Goal: Answer question/provide support: Share knowledge or assist other users

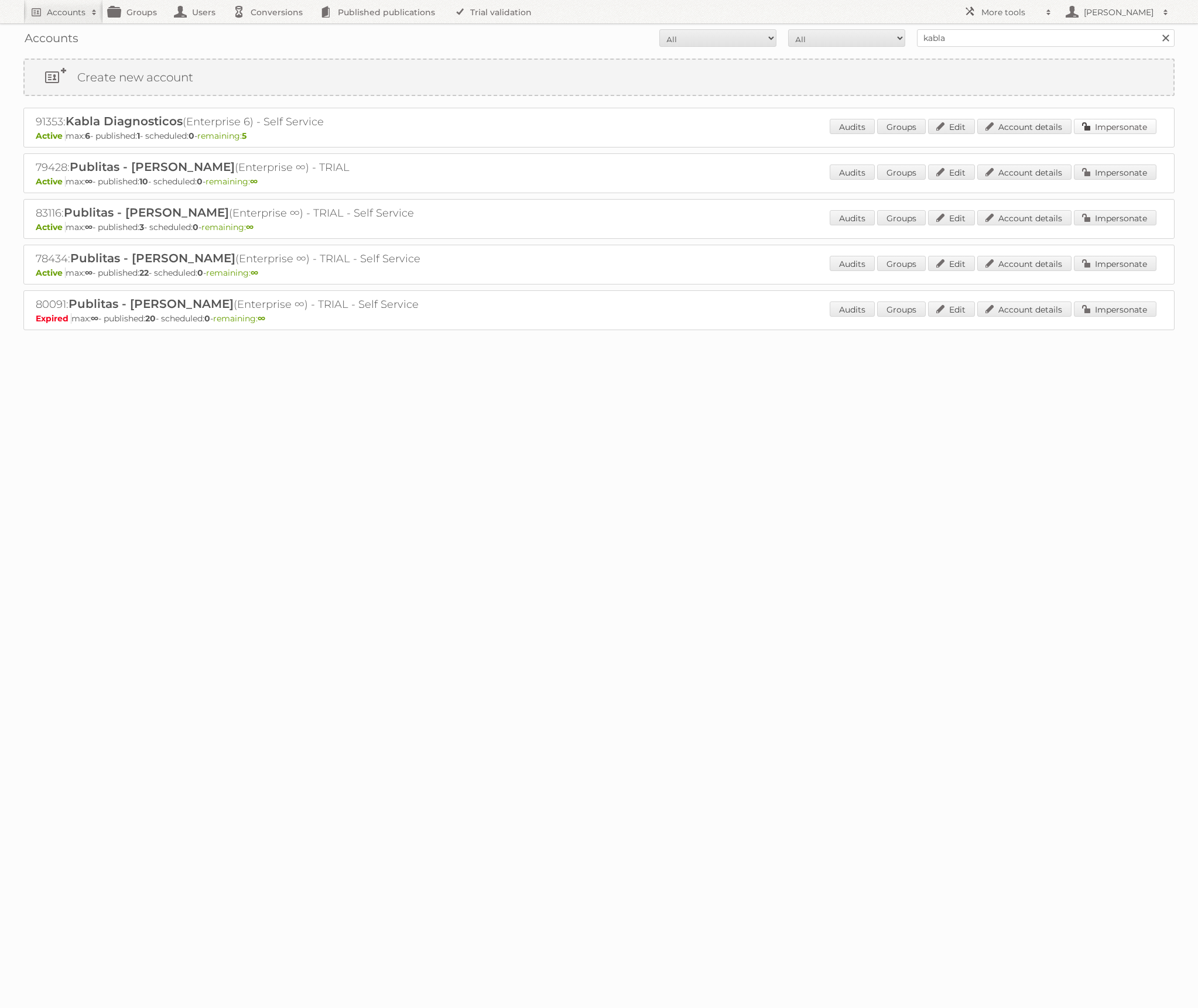
click at [1108, 121] on link "Impersonate" at bounding box center [1115, 126] width 82 height 16
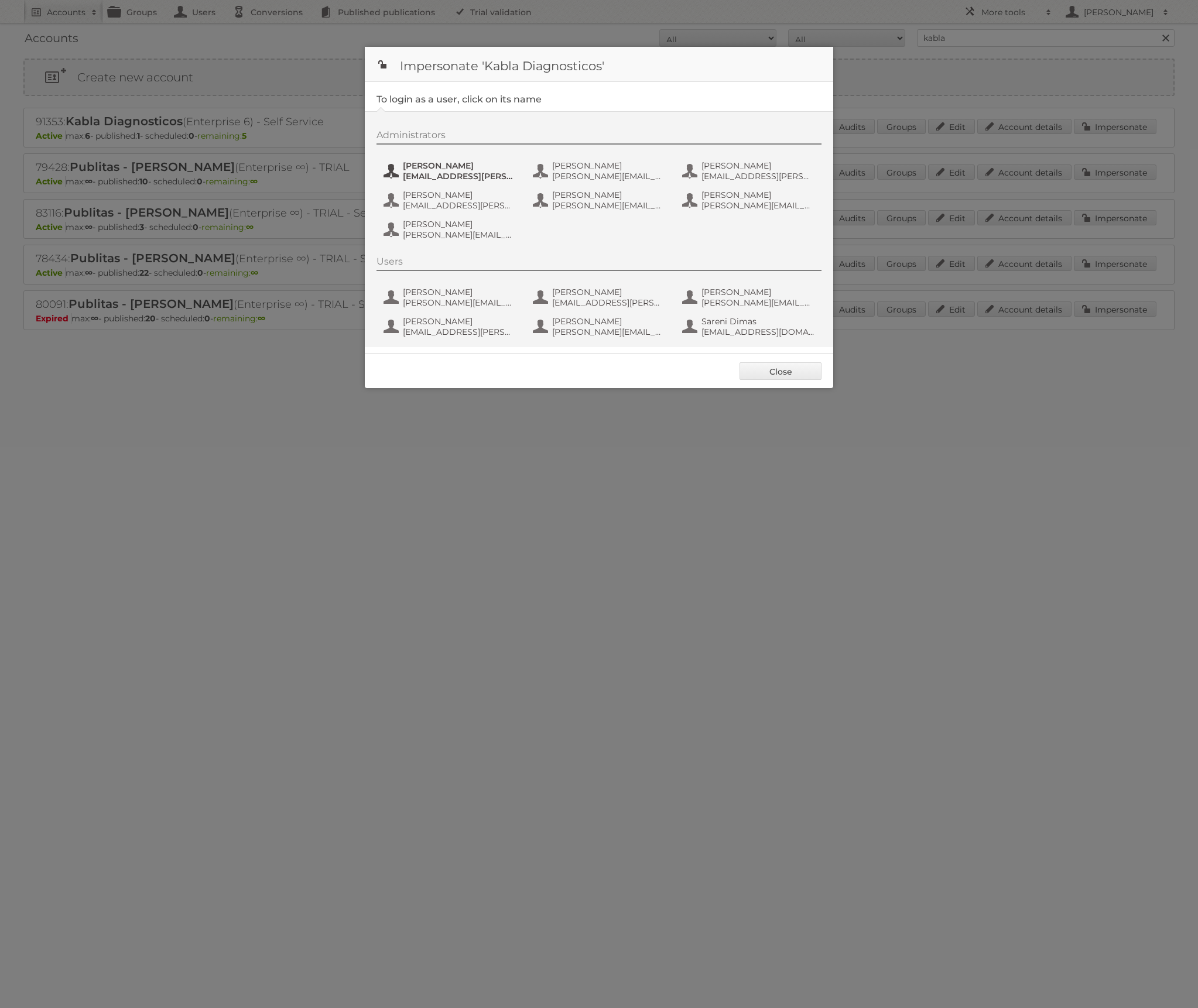
click at [432, 173] on span "angel.guajardo@kabla.mx" at bounding box center [459, 176] width 113 height 11
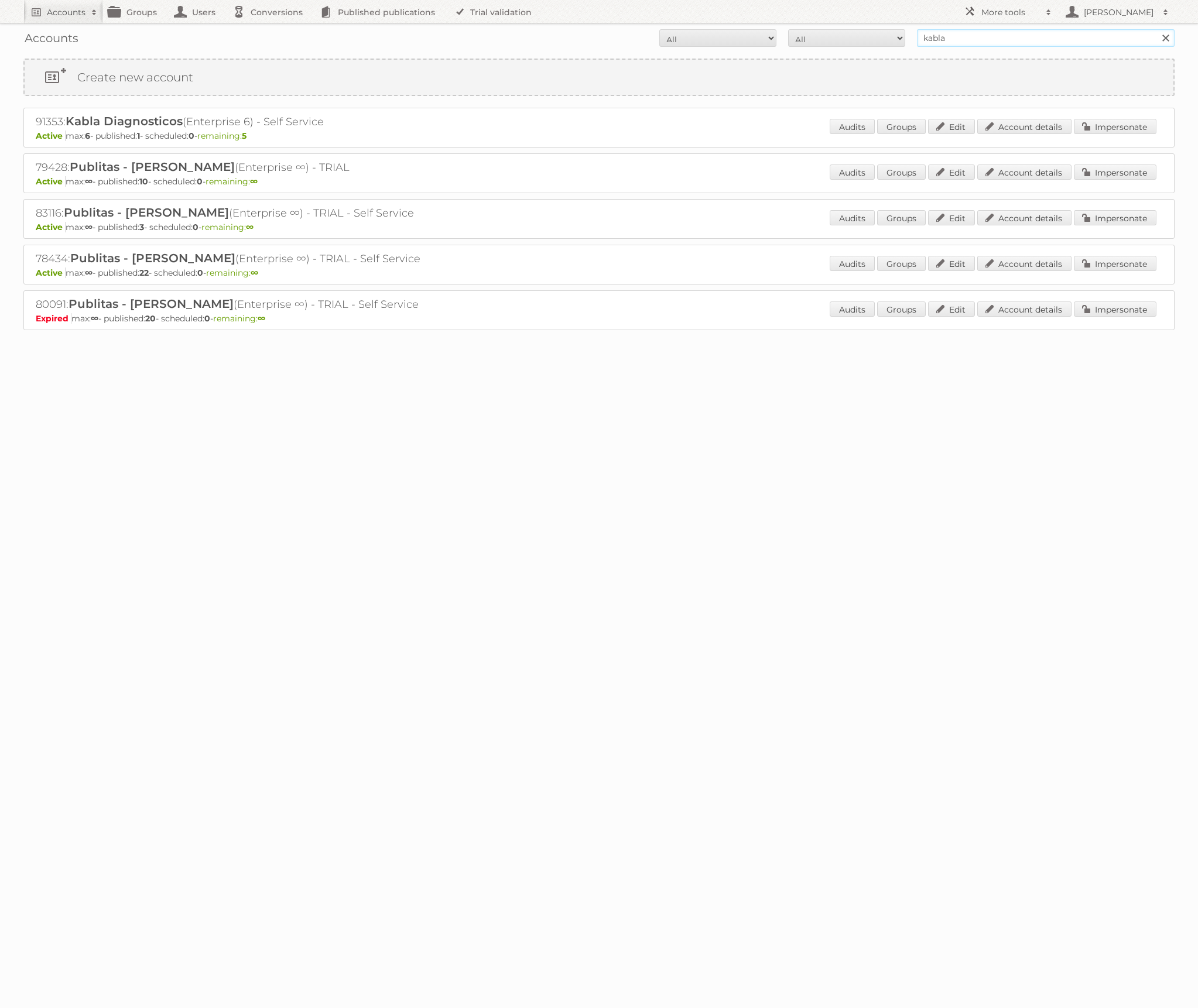
click at [985, 37] on input "kabla" at bounding box center [1046, 37] width 257 height 17
type input "rodelag"
click at [1156, 29] on input "Search" at bounding box center [1164, 37] width 17 height 17
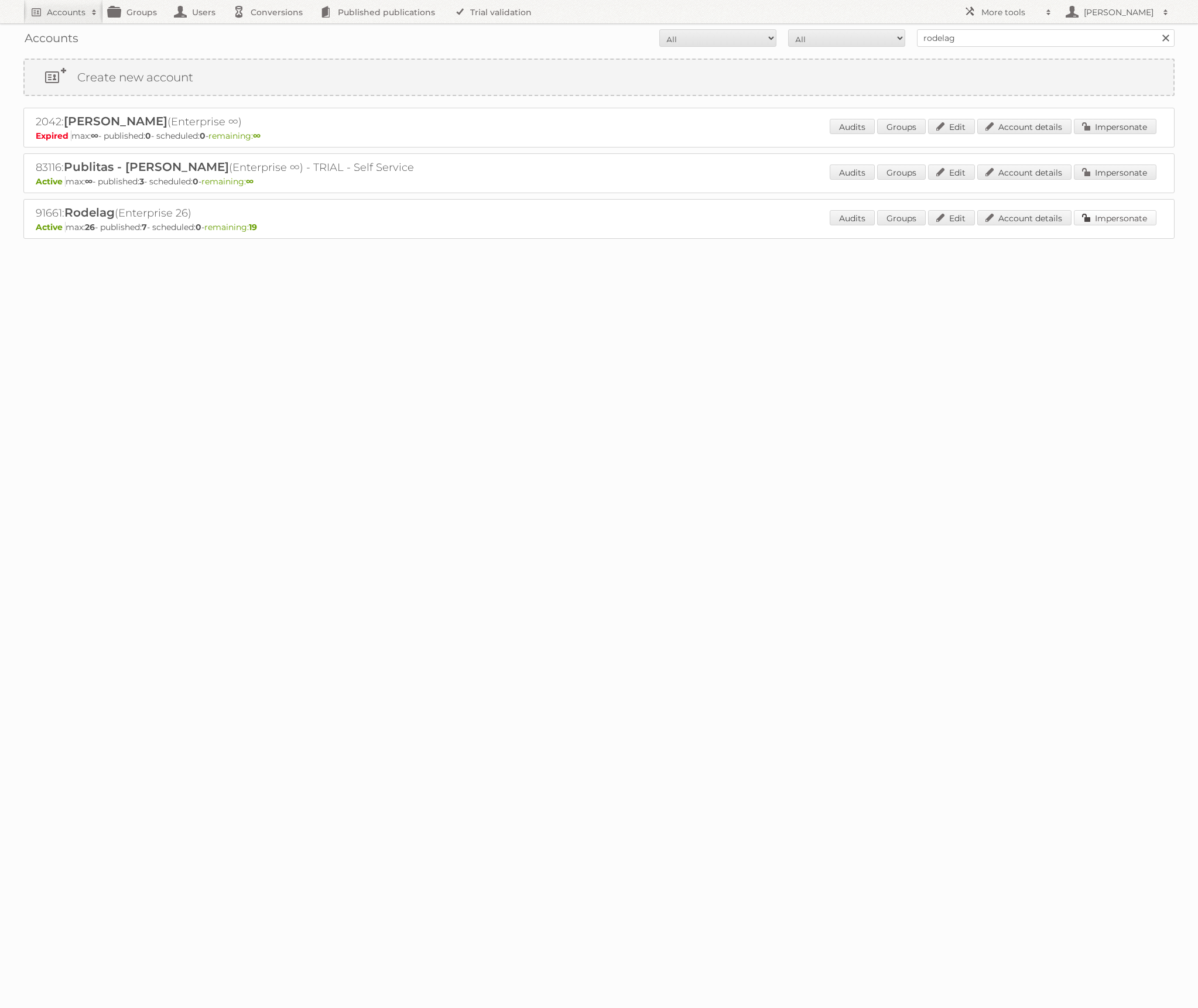
click at [1103, 218] on link "Impersonate" at bounding box center [1115, 217] width 82 height 16
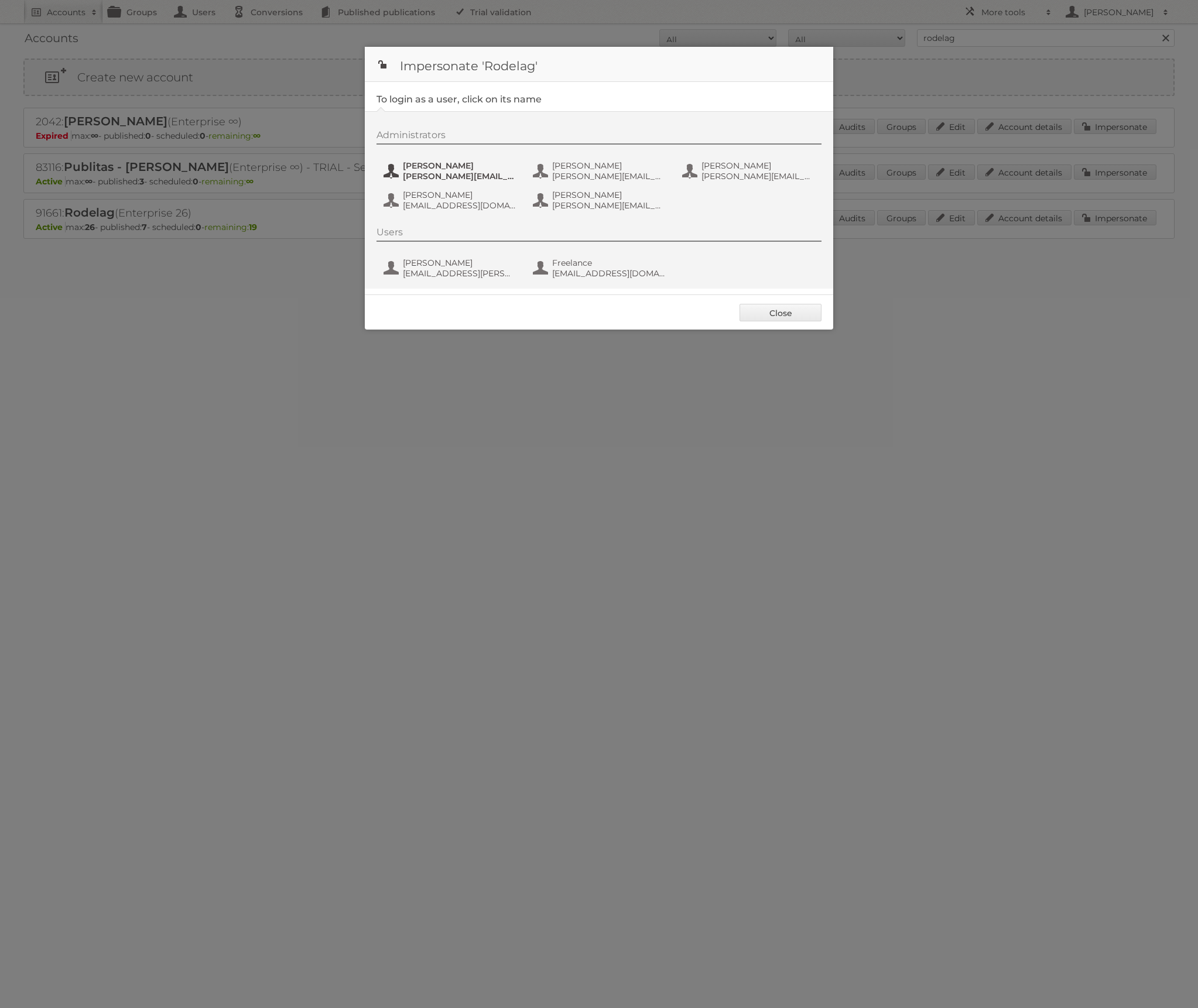
click at [458, 166] on span "Alejandra Dolande" at bounding box center [459, 166] width 113 height 11
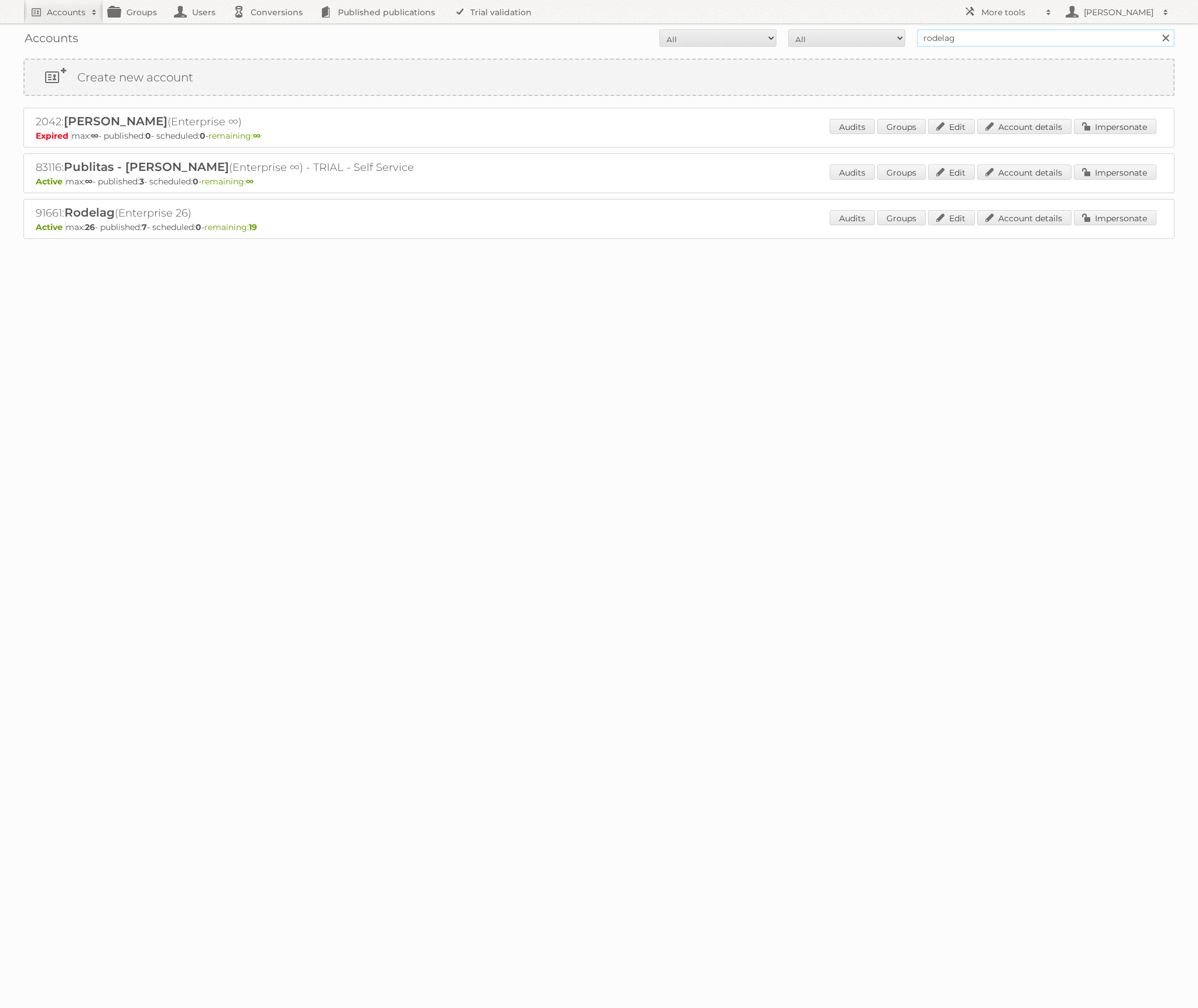
click at [982, 37] on input "rodelag" at bounding box center [1046, 37] width 257 height 17
type input "chesapeake crab"
click at [1156, 29] on input "Search" at bounding box center [1164, 37] width 17 height 17
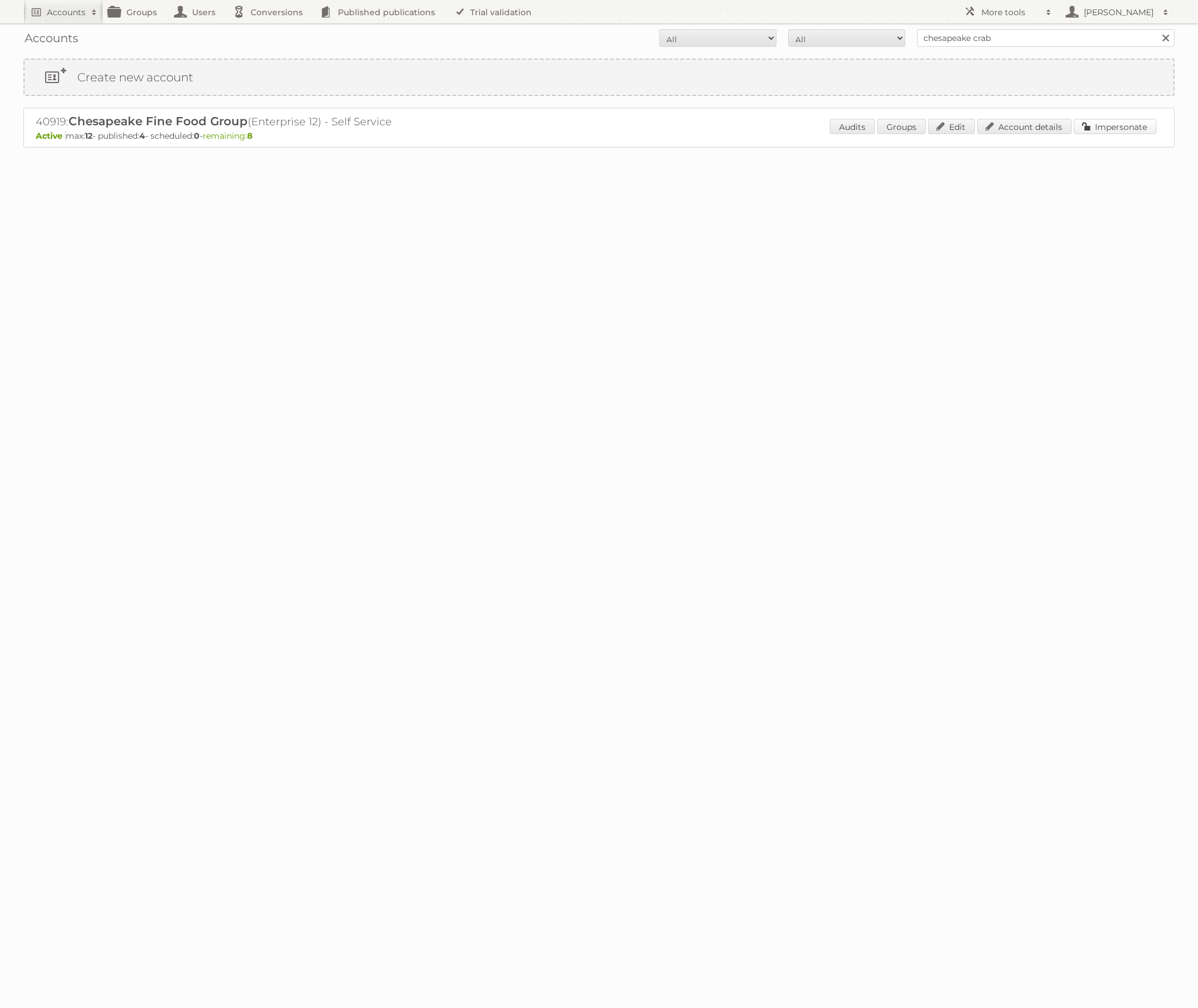
click at [1112, 130] on link "Impersonate" at bounding box center [1115, 126] width 82 height 16
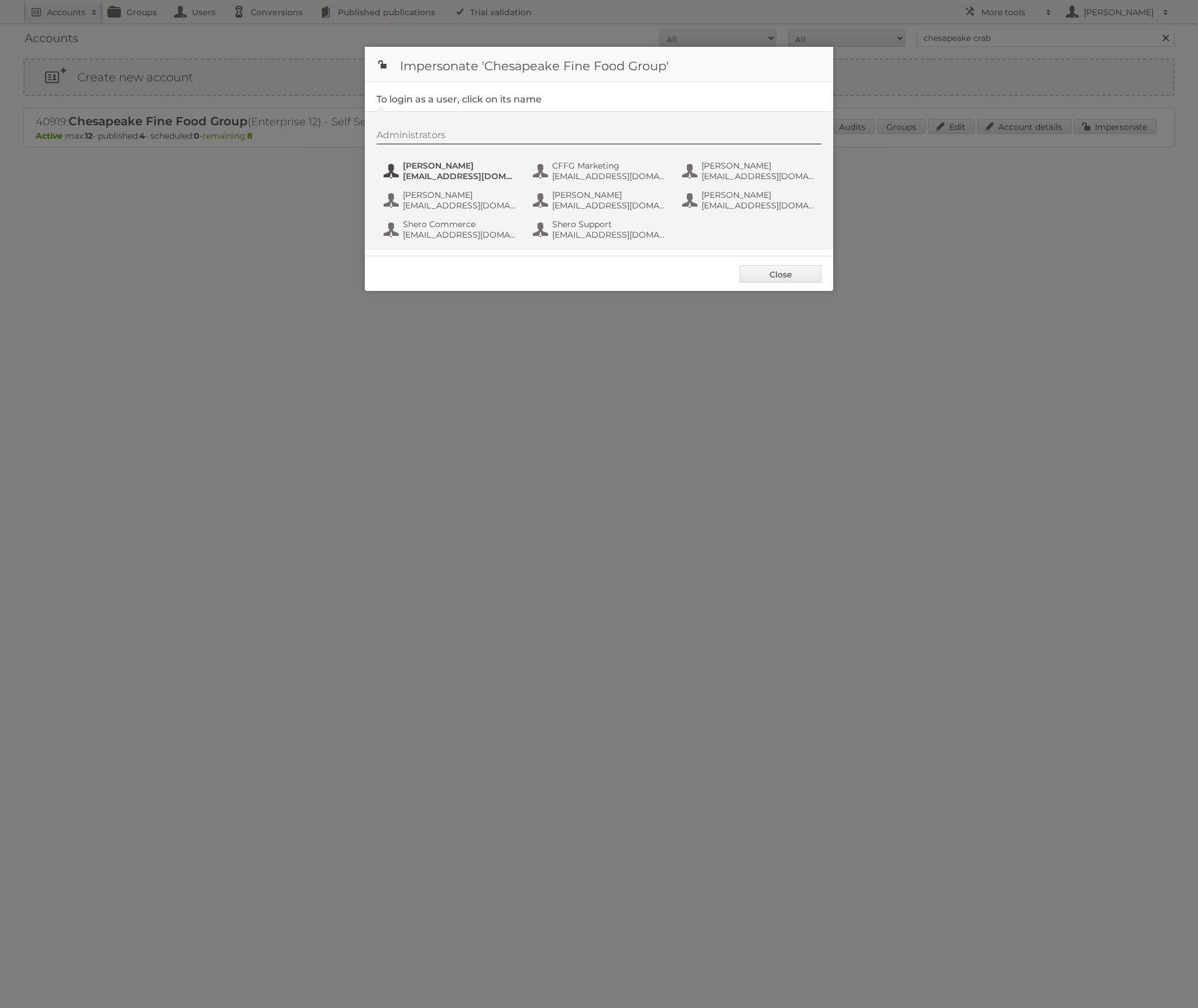
click at [458, 163] on span "Brianne Padilla" at bounding box center [459, 166] width 113 height 11
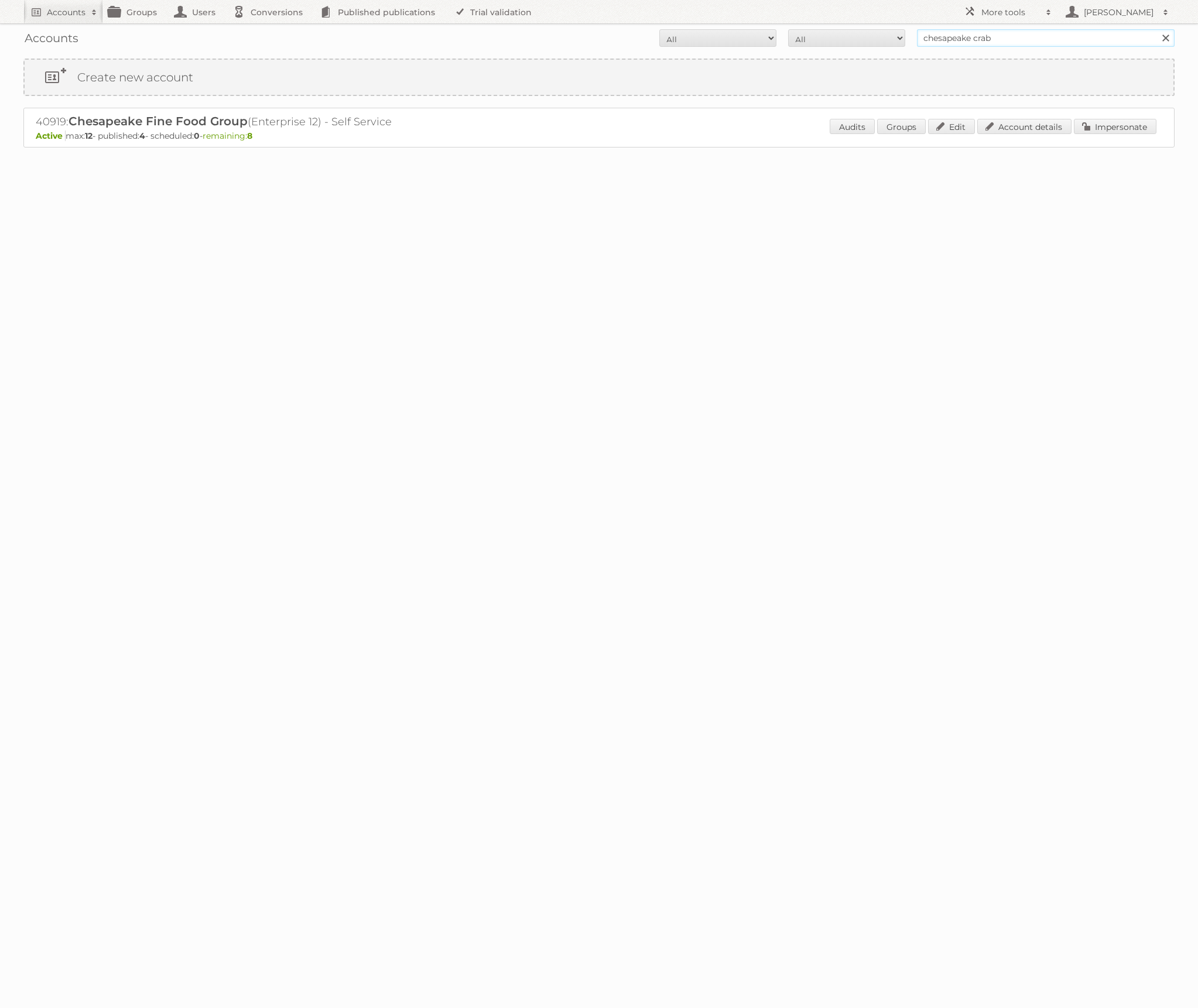
click at [1003, 34] on input "chesapeake crab" at bounding box center [1046, 37] width 257 height 17
type input "arhaus"
click at [1156, 29] on input "Search" at bounding box center [1164, 37] width 17 height 17
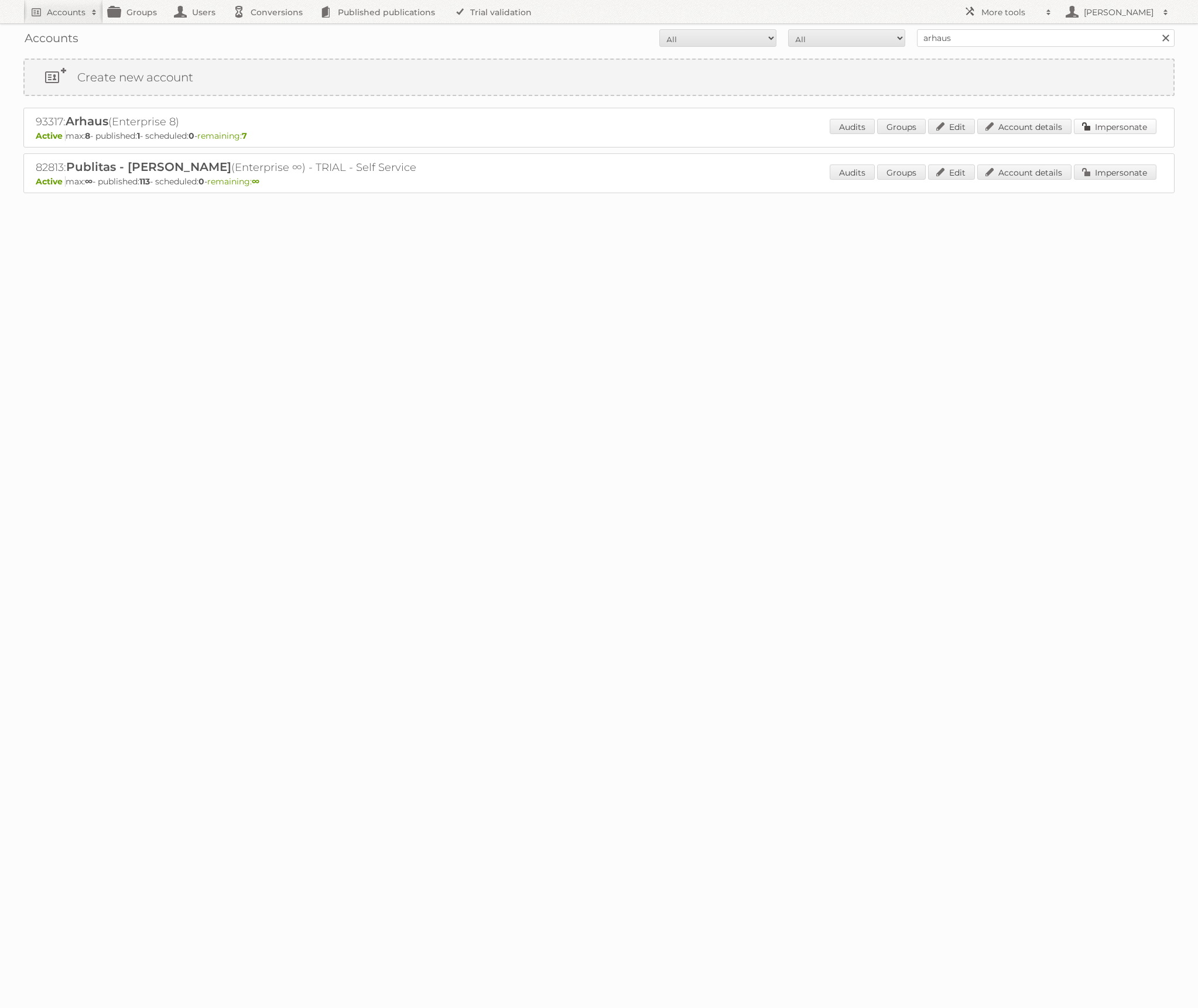
click at [1096, 126] on link "Impersonate" at bounding box center [1115, 126] width 82 height 16
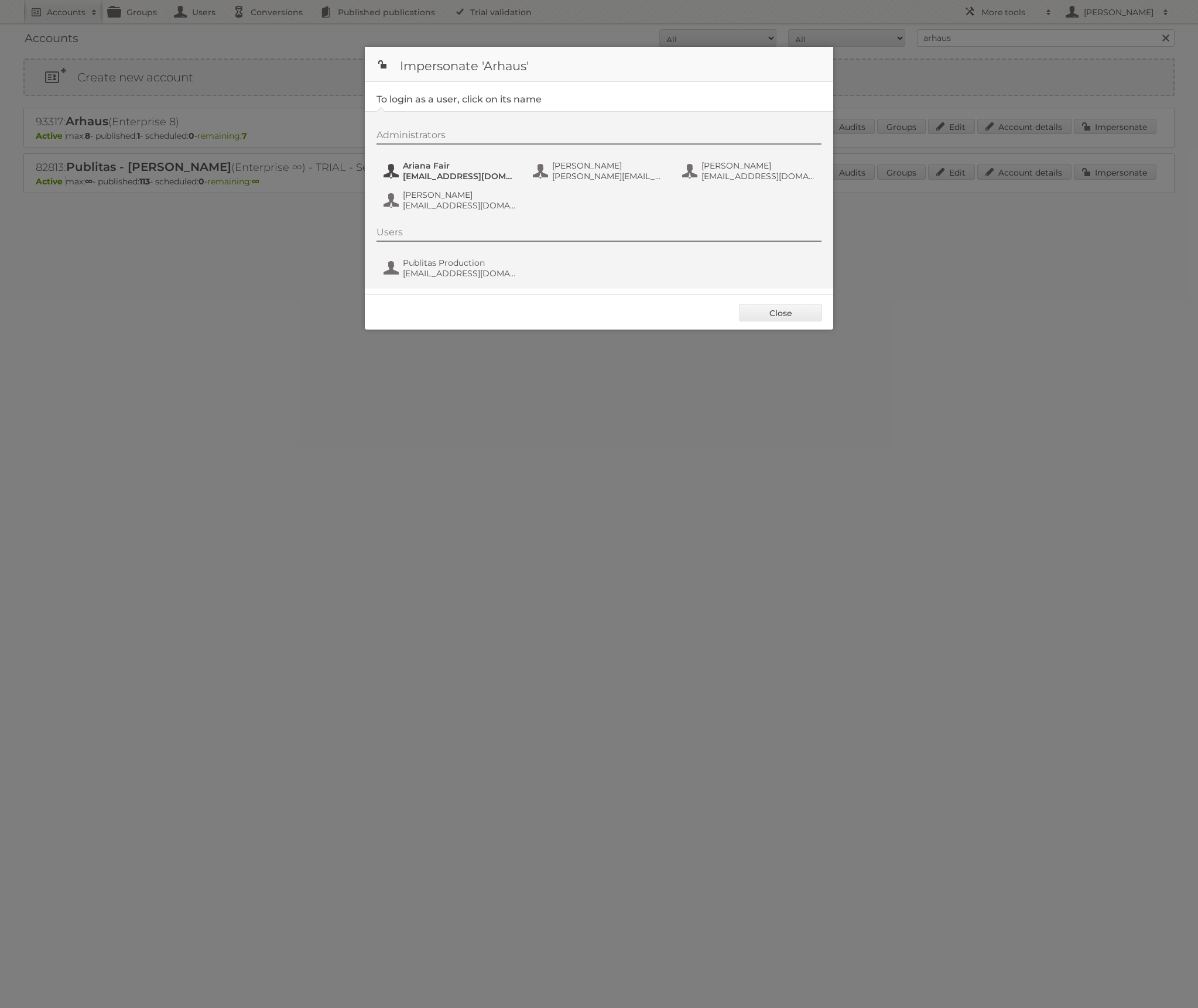
click at [444, 172] on span "[EMAIL_ADDRESS][DOMAIN_NAME]" at bounding box center [459, 176] width 113 height 11
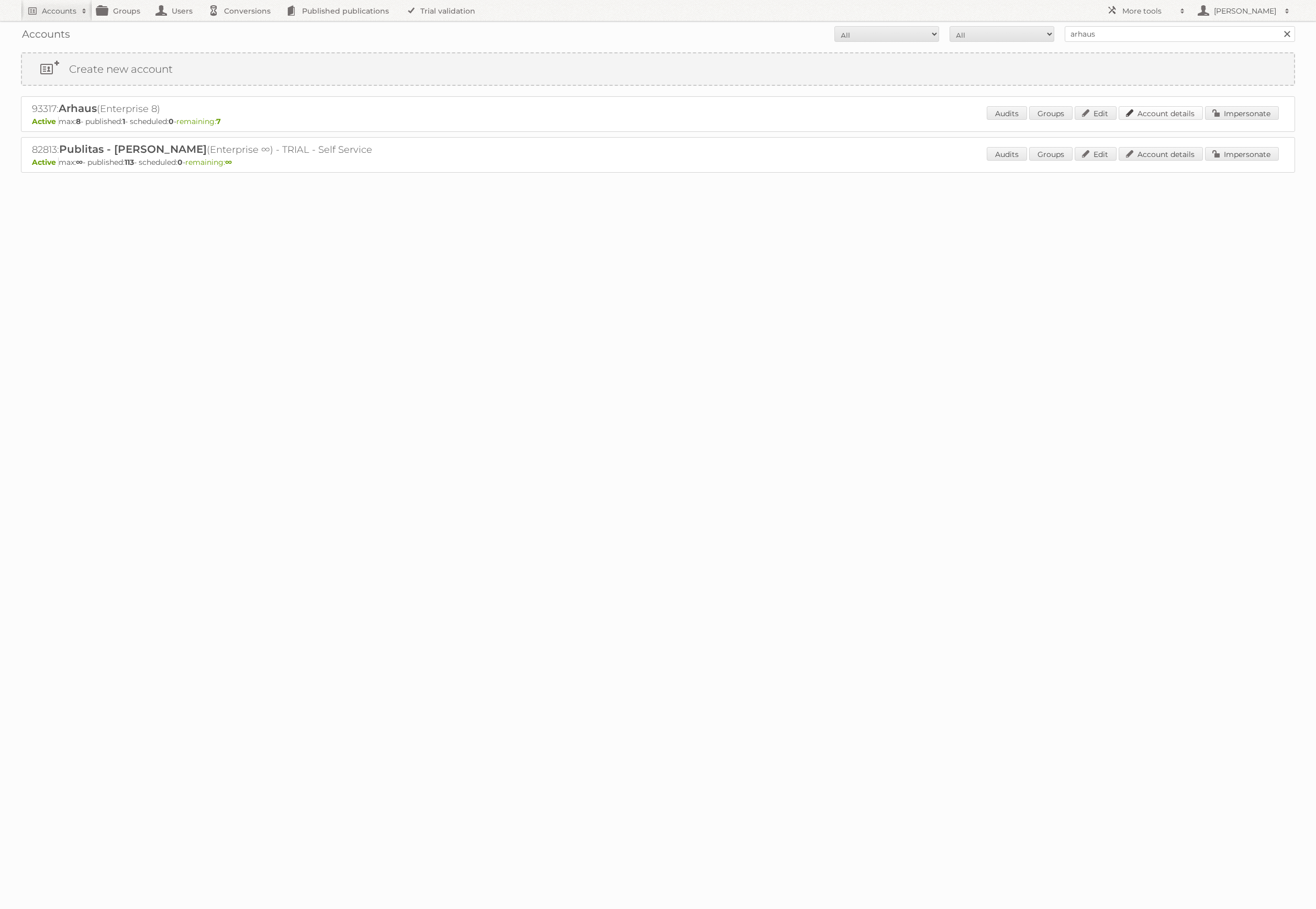
click at [1070, 113] on link "Account details" at bounding box center [1160, 113] width 84 height 14
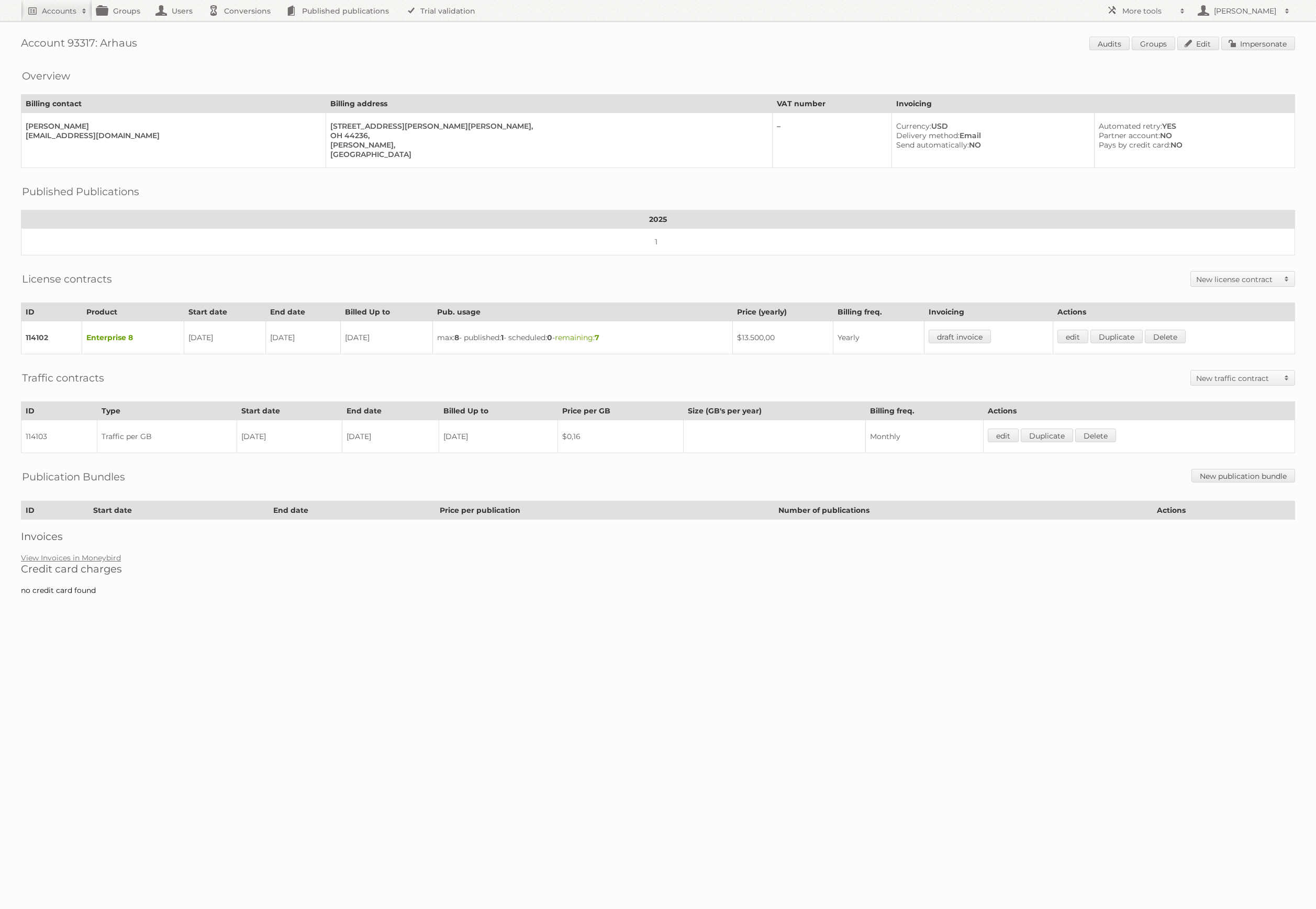
drag, startPoint x: 802, startPoint y: 333, endPoint x: 690, endPoint y: 338, distance: 112.1
click at [759, 333] on td "$13.500,00" at bounding box center [783, 338] width 100 height 33
copy td "$13.500,00"
click at [43, 10] on h2 "Accounts" at bounding box center [59, 11] width 34 height 11
type input"] "woolroom"
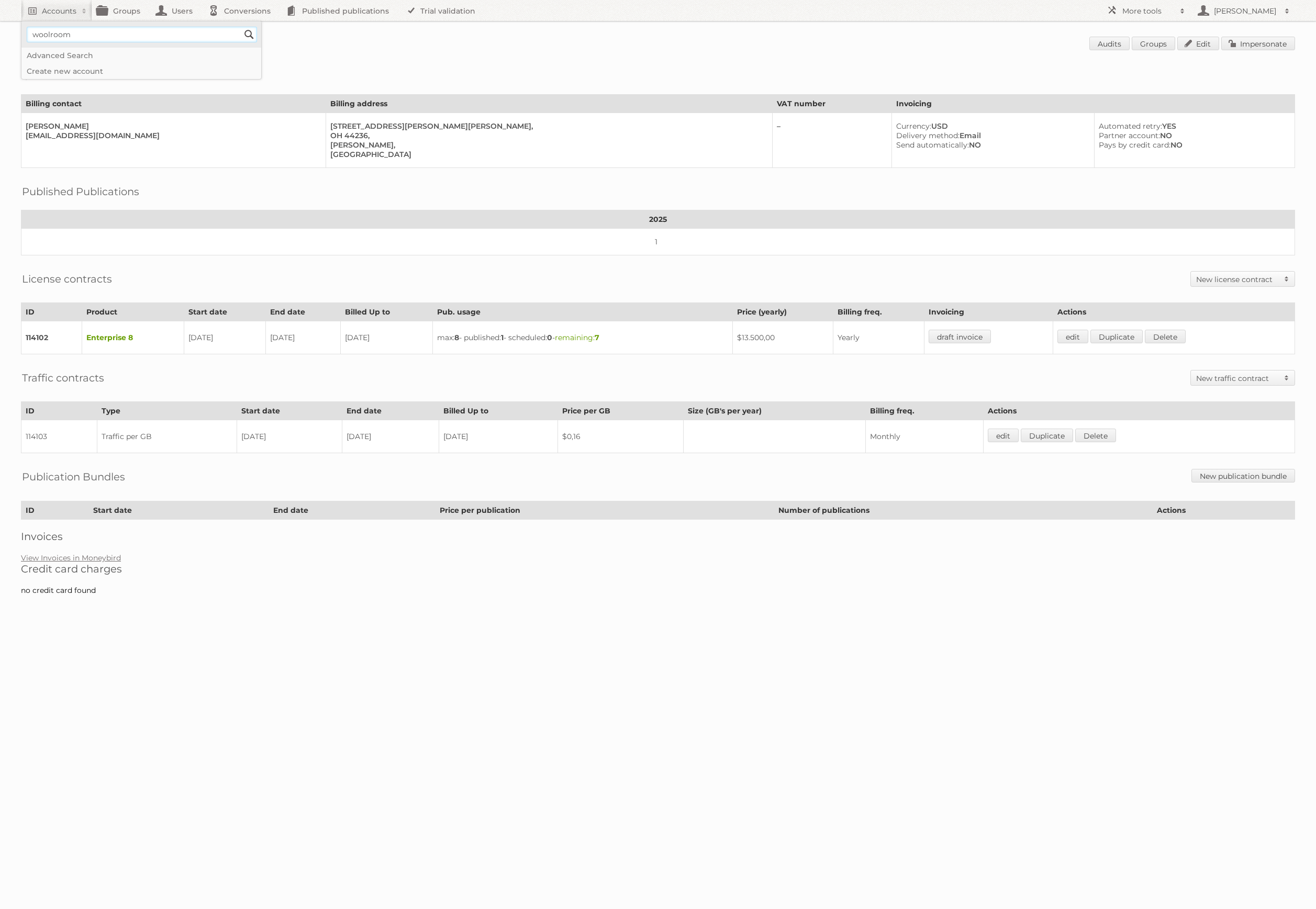
click at [242, 27] on input "Search" at bounding box center [249, 34] width 16 height 16
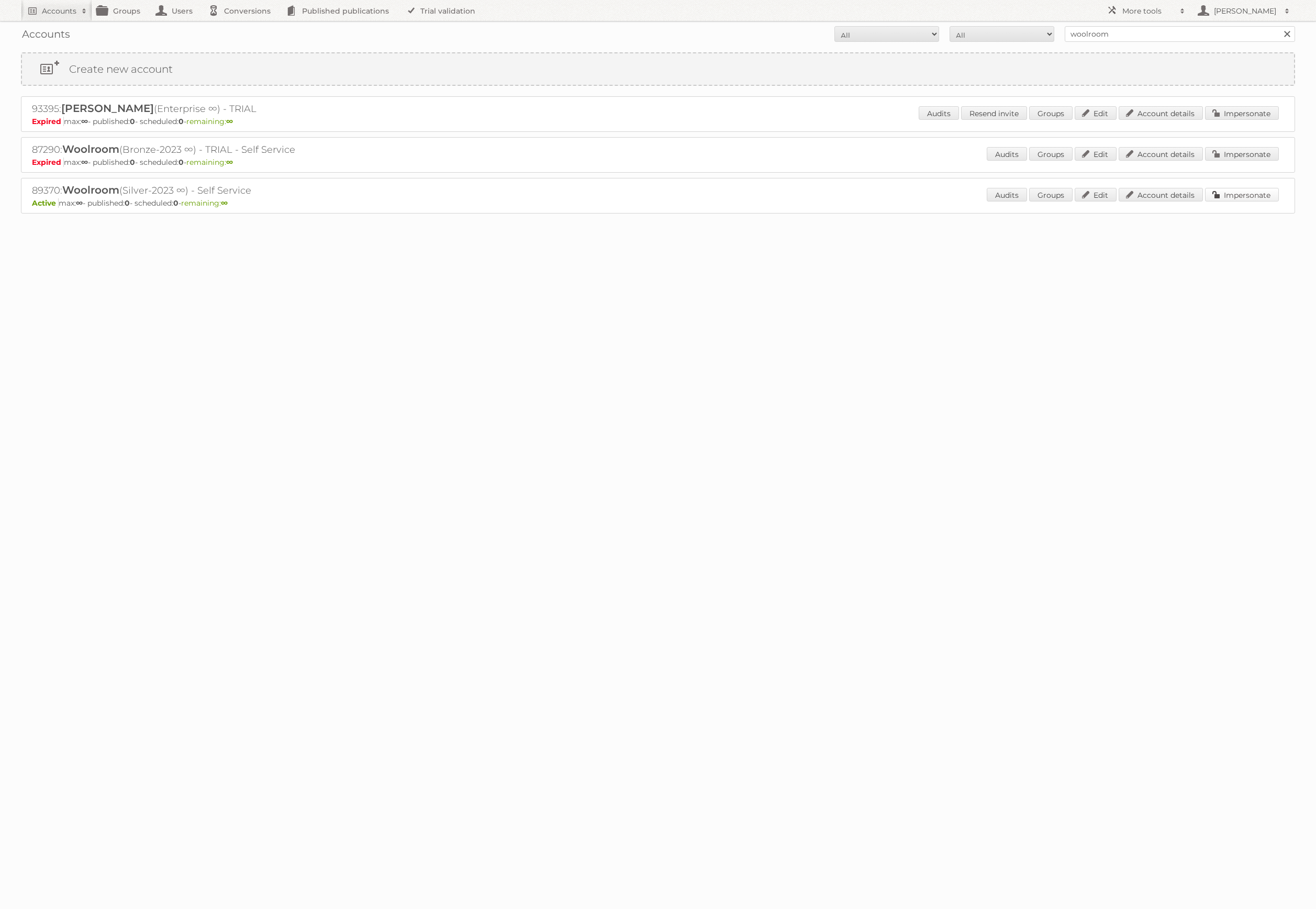
click at [1227, 192] on link "Impersonate" at bounding box center [1242, 194] width 73 height 14
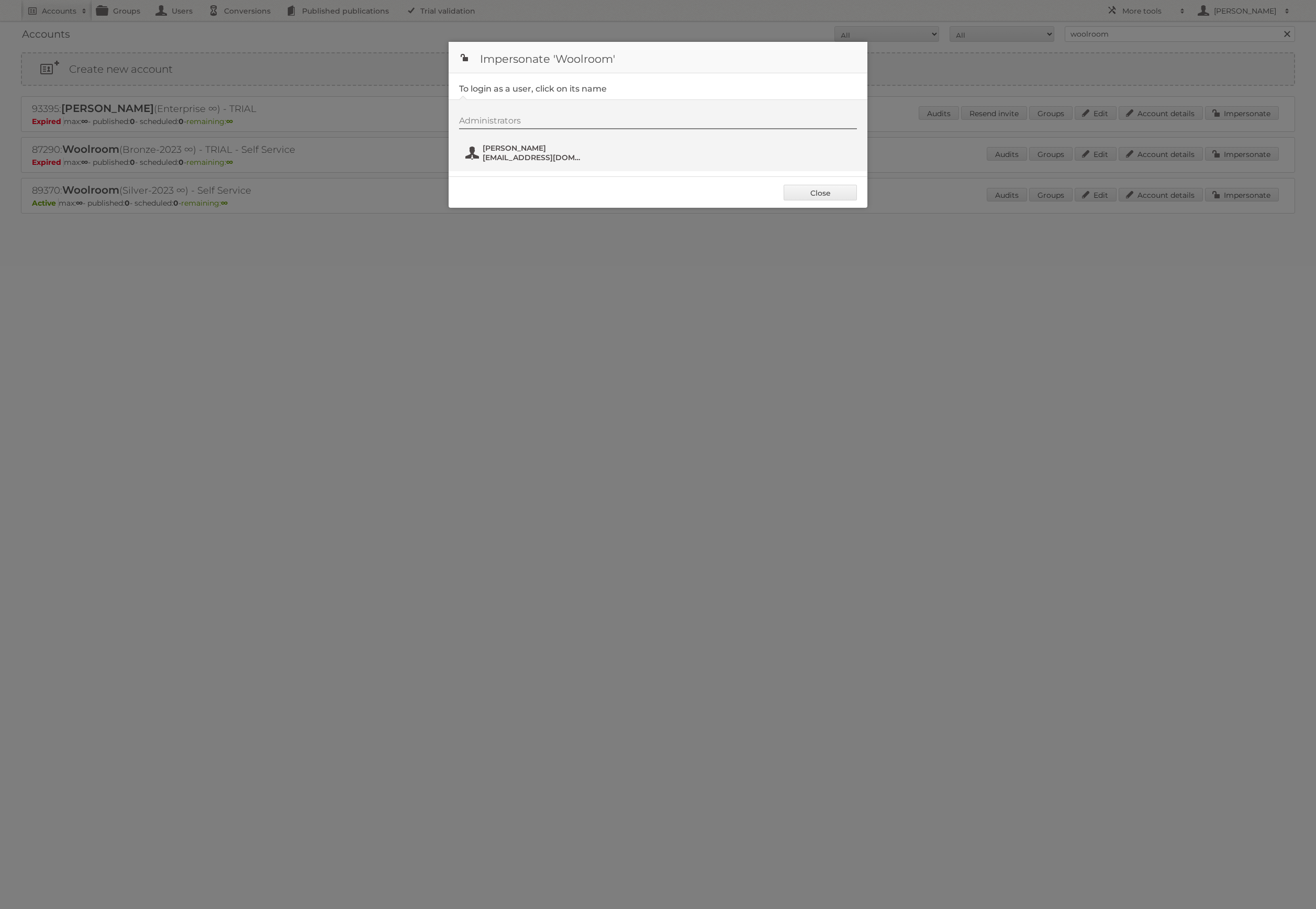
click at [483, 149] on span "[PERSON_NAME]" at bounding box center [533, 149] width 101 height 10
